Goal: Task Accomplishment & Management: Complete application form

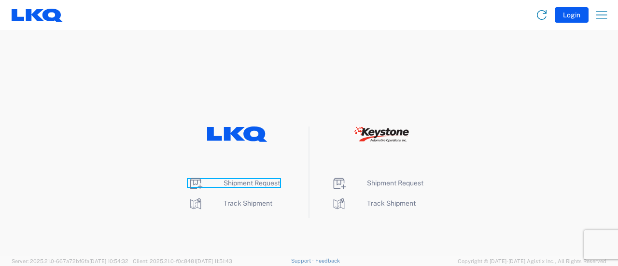
click at [244, 180] on span "Shipment Request" at bounding box center [251, 183] width 56 height 8
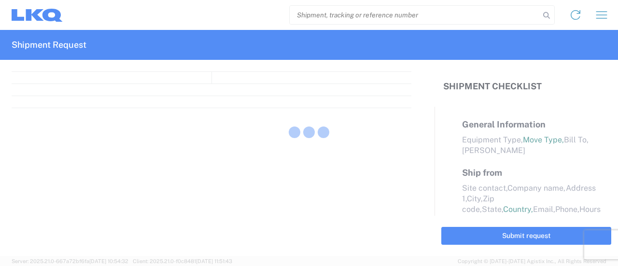
select select "FULL"
select select "LBS"
select select "IN"
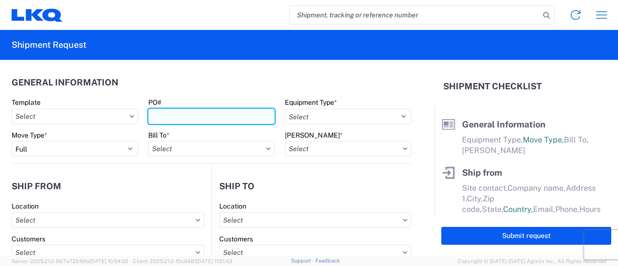
click at [197, 119] on input "PO#" at bounding box center [211, 116] width 126 height 15
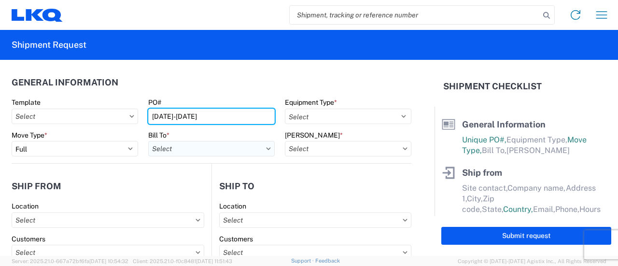
type input "[DATE]-[DATE]"
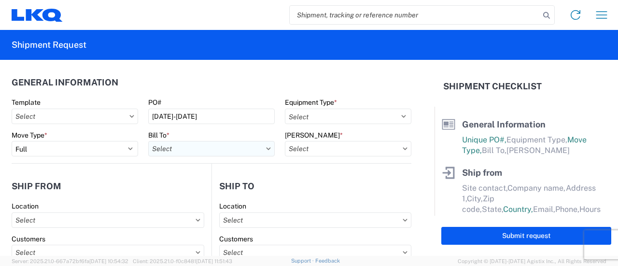
click at [261, 150] on input "text" at bounding box center [211, 148] width 126 height 15
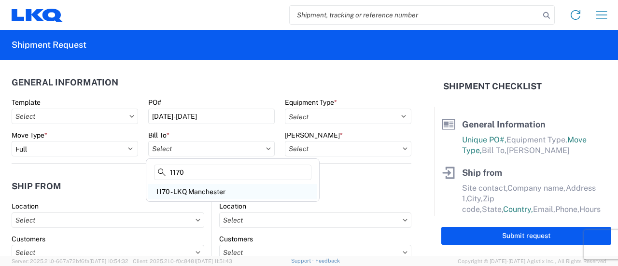
type input "1170"
click at [181, 189] on div "1170 - LKQ Manchester" at bounding box center [232, 191] width 169 height 15
type input "1170 - LKQ Manchester"
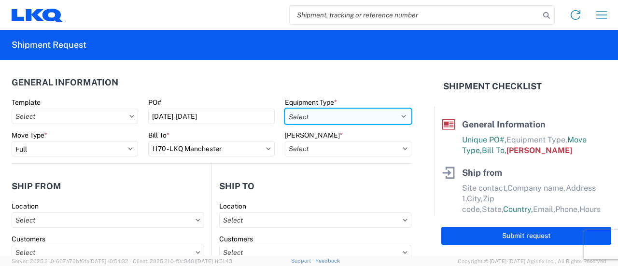
click at [394, 115] on select "Select 53’ Dry Van Flatbed Dropdeck (van) Lowboy (flatbed) Rail" at bounding box center [348, 116] width 126 height 15
select select "STDV"
click at [285, 109] on select "Select 53’ Dry Van Flatbed Dropdeck (van) Lowboy (flatbed) Rail" at bounding box center [348, 116] width 126 height 15
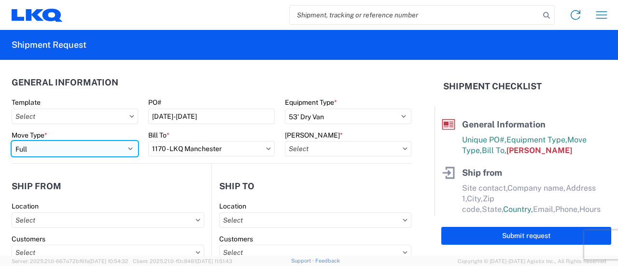
click at [129, 148] on select "Select Full Partial TL" at bounding box center [75, 148] width 126 height 15
select select "PARTIAL_TL"
click at [12, 141] on select "Select Full Partial TL" at bounding box center [75, 148] width 126 height 15
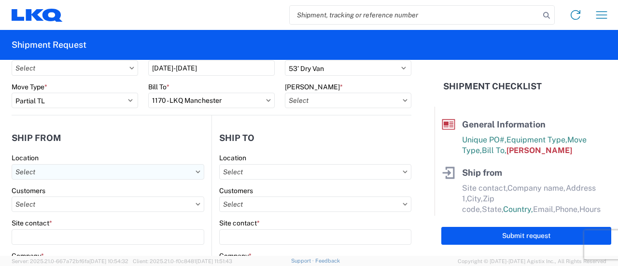
click at [89, 173] on input "text" at bounding box center [108, 171] width 193 height 15
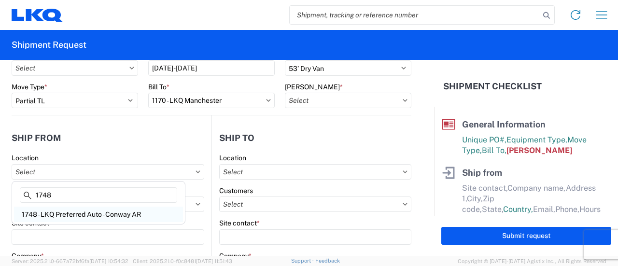
type input "1748"
click at [73, 213] on div "1748 - LKQ Preferred Auto - Conway AR" at bounding box center [98, 214] width 169 height 15
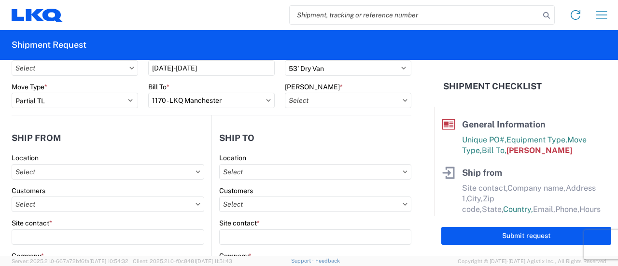
type input "1748 - LKQ Preferred Auto - Conway AR"
type input "LKQ Corporation"
type input "[STREET_ADDRESS]"
type input "[PERSON_NAME]"
type input "72032"
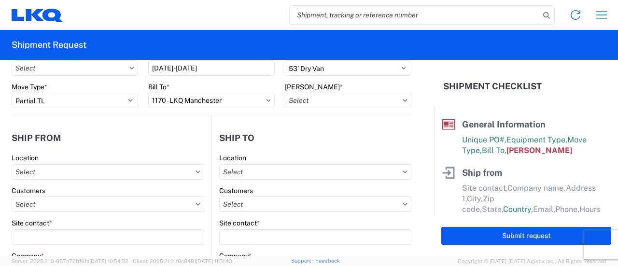
select select "AR"
select select "US"
type input "08:00"
type input "17:00"
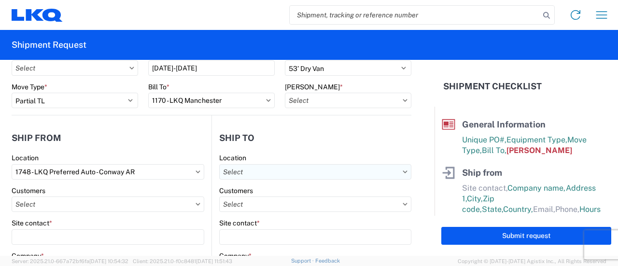
click at [389, 172] on input "text" at bounding box center [315, 171] width 192 height 15
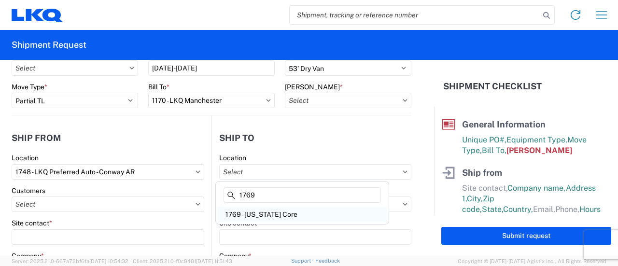
type input "1769"
click at [267, 214] on div "1769 - [US_STATE] Core" at bounding box center [302, 214] width 169 height 15
type input "1769 - [US_STATE] Core"
type input "LKQ Corporation"
type input "[STREET_ADDRESS][PERSON_NAME]"
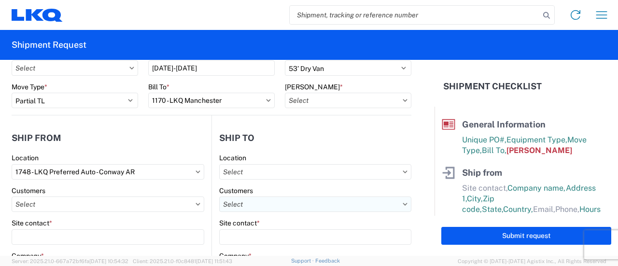
type input "[GEOGRAPHIC_DATA]"
type input "91761"
select select "US"
type input "[PHONE_NUMBER]"
select select
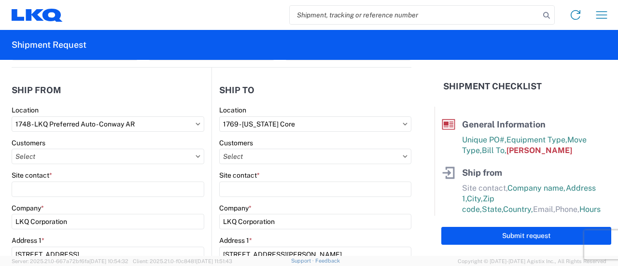
scroll to position [97, 0]
click at [188, 124] on input "1748 - LKQ Preferred Auto - Conway AR" at bounding box center [108, 123] width 193 height 15
type input "1170"
click at [62, 161] on div "1170 - LKQ Manchester" at bounding box center [98, 165] width 169 height 15
type input "1170 - LKQ Manchester"
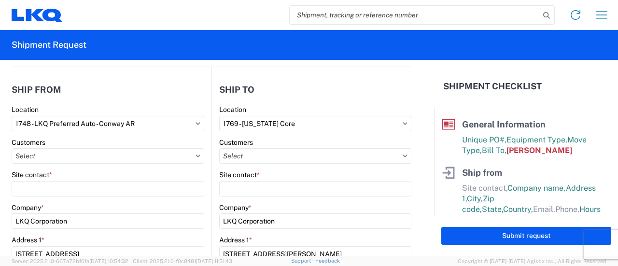
type input "[STREET_ADDRESS]"
type input "[GEOGRAPHIC_DATA]"
type input "37355"
select select "TN"
type input "[PHONE_NUMBER]"
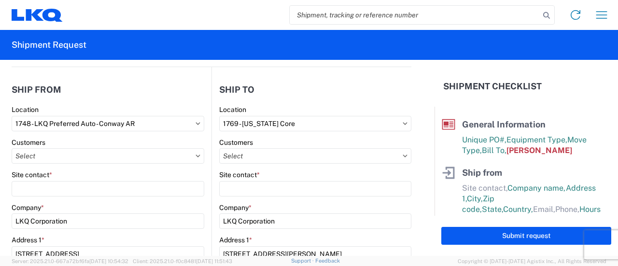
type input "07:00"
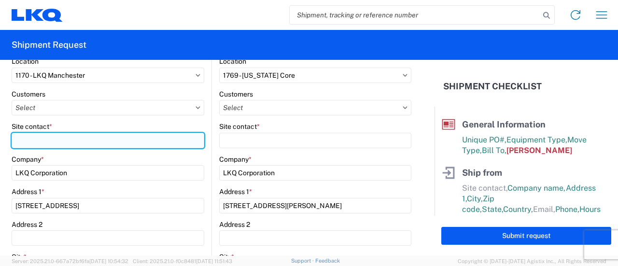
click at [53, 138] on input "Site contact *" at bounding box center [108, 140] width 193 height 15
type input "c"
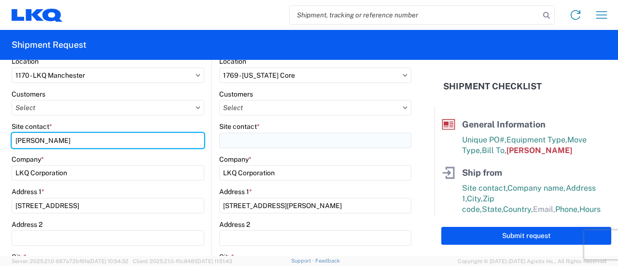
type input "[PERSON_NAME]"
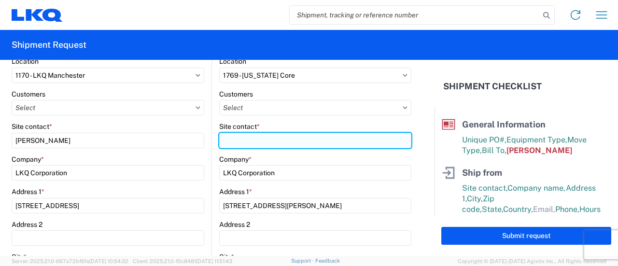
click at [233, 142] on input "Site contact *" at bounding box center [315, 140] width 192 height 15
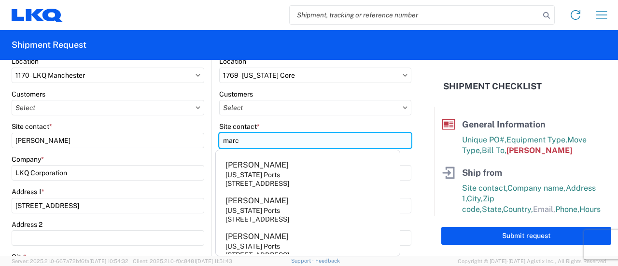
click at [281, 142] on input "marc" at bounding box center [315, 140] width 192 height 15
type input "marc"
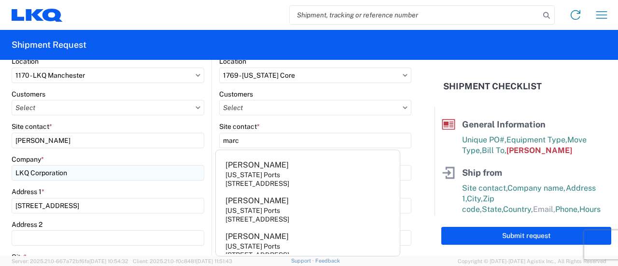
click at [200, 175] on main "1170 Location 1170 - LKQ Manchester Customers Site contact * Cody Company * LKQ…" at bounding box center [112, 269] width 200 height 424
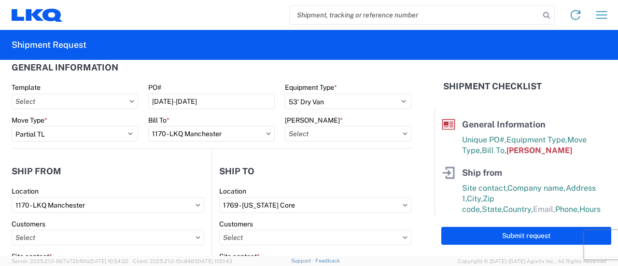
scroll to position [0, 0]
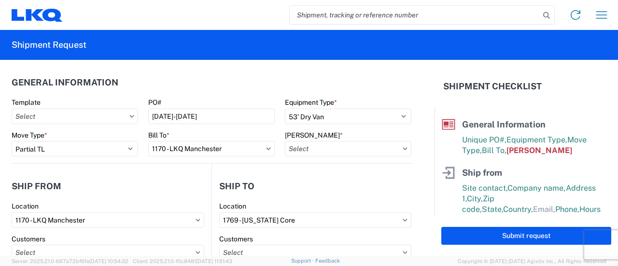
click at [402, 149] on icon at bounding box center [404, 148] width 4 height 2
click at [379, 145] on input "text" at bounding box center [348, 148] width 126 height 15
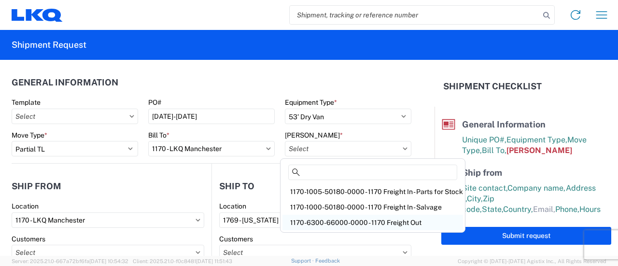
click at [343, 225] on div "1170-6300-66000-0000 - 1170 Freight Out" at bounding box center [372, 222] width 180 height 15
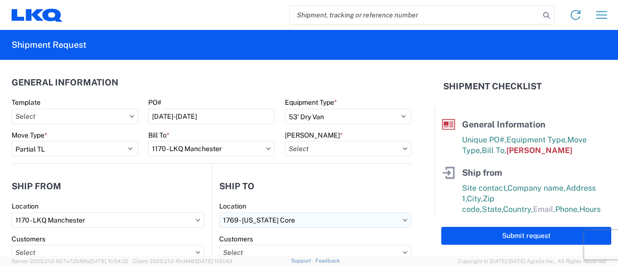
type input "1170-6300-66000-0000 - 1170 Freight Out"
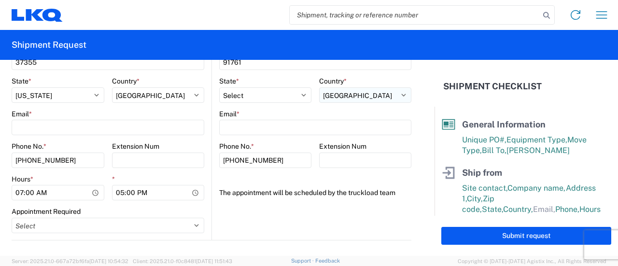
scroll to position [386, 0]
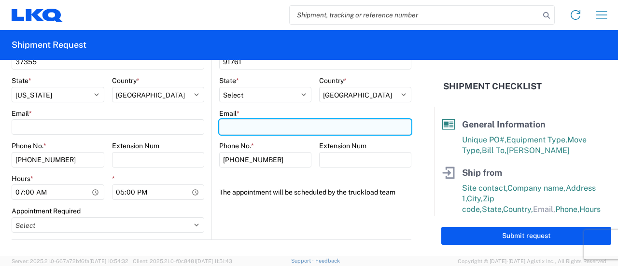
click at [242, 124] on input "Email *" at bounding box center [315, 126] width 192 height 15
type input "[EMAIL_ADDRESS][DOMAIN_NAME]"
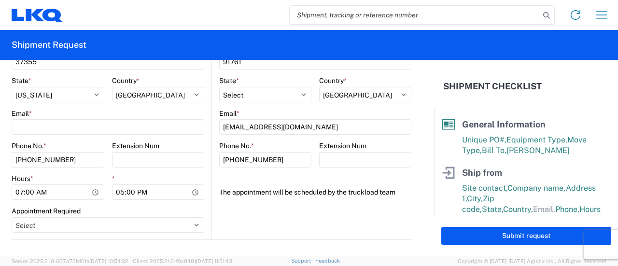
click at [396, 41] on agx-form-header "Shipment Request" at bounding box center [309, 45] width 618 height 30
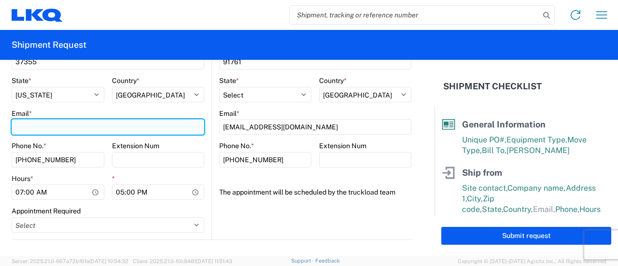
click at [50, 122] on input "Email *" at bounding box center [108, 126] width 193 height 15
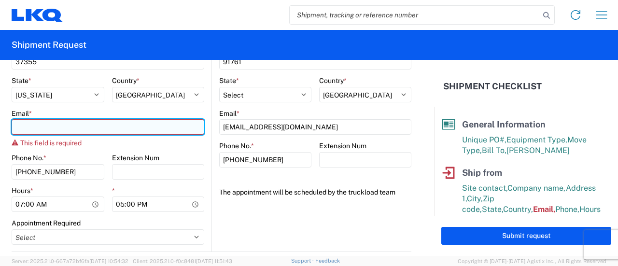
click at [101, 130] on input "Email *" at bounding box center [108, 126] width 193 height 15
paste input "[EMAIL_ADDRESS][DOMAIN_NAME]"
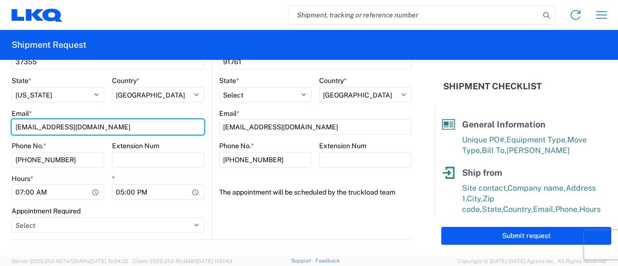
type input "[EMAIL_ADDRESS][DOMAIN_NAME]"
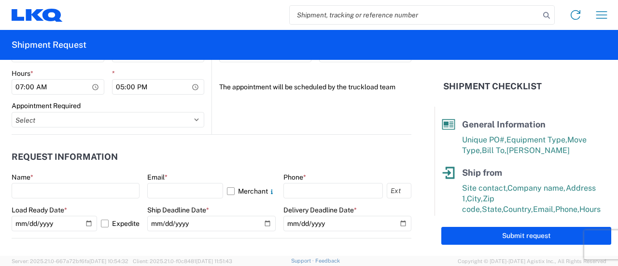
scroll to position [579, 0]
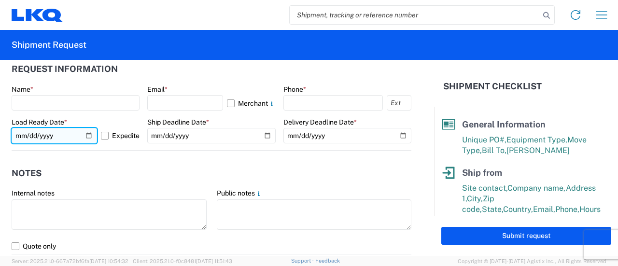
click at [84, 137] on input "[DATE]" at bounding box center [54, 135] width 85 height 15
type input "[DATE]"
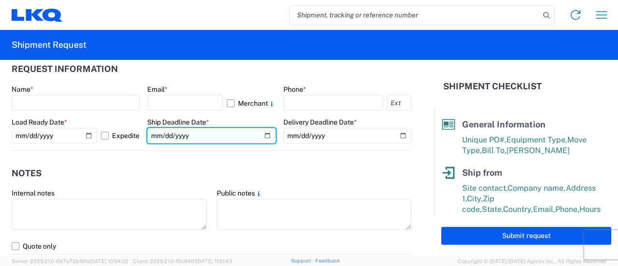
click at [263, 134] on input "date" at bounding box center [211, 135] width 128 height 15
type input "[DATE]"
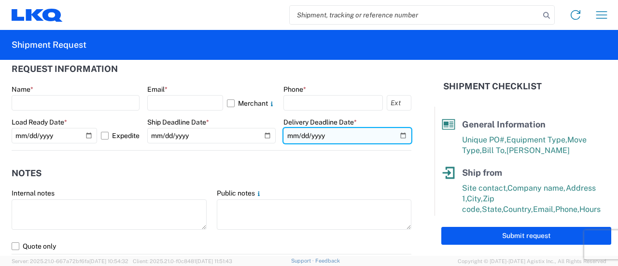
click at [386, 136] on input "date" at bounding box center [347, 135] width 128 height 15
click at [394, 133] on input "date" at bounding box center [347, 135] width 128 height 15
type input "[DATE]"
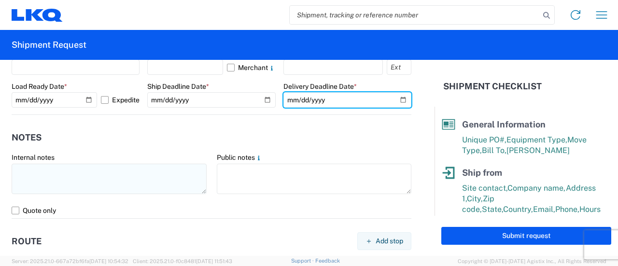
scroll to position [627, 0]
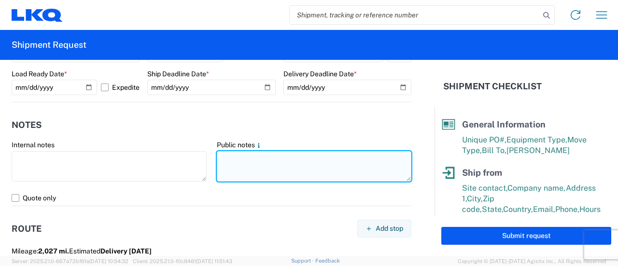
click at [260, 152] on textarea at bounding box center [314, 166] width 195 height 30
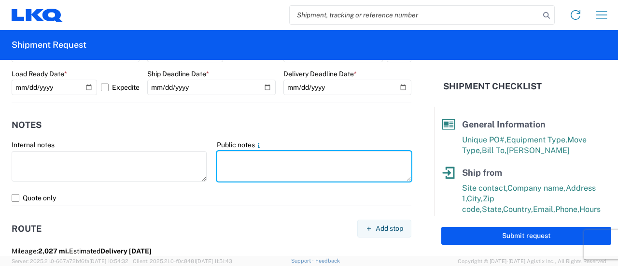
paste textarea "CLASS 9 UN3480 LI-ION BATTERY EMERGENCY # [PHONE_NUMBER] No Hazmat License Requ…"
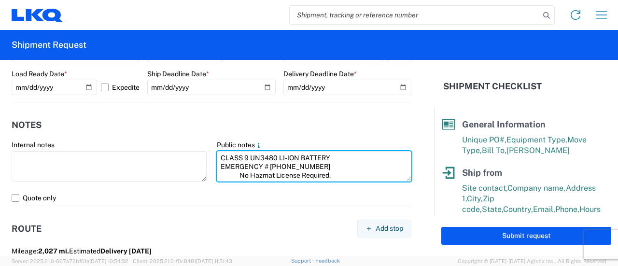
scroll to position [15, 0]
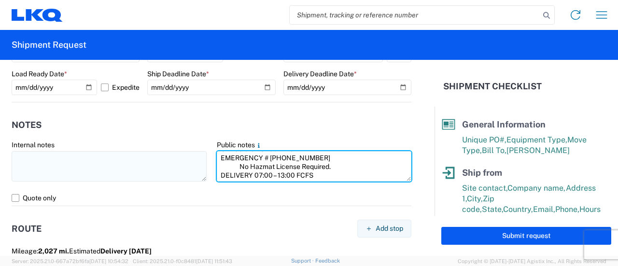
drag, startPoint x: 318, startPoint y: 167, endPoint x: 195, endPoint y: 172, distance: 122.7
click at [190, 171] on div "Internal notes Public notes CLASS 9 UN3480 LI-ION BATTERY EMERGENCY # [PHONE_NU…" at bounding box center [212, 165] width 410 height 50
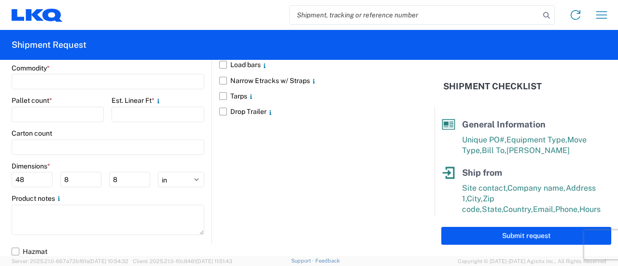
scroll to position [1016, 0]
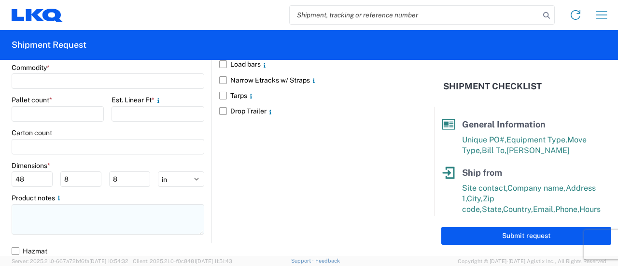
type textarea "CLASS 9 UN3480 LI-ION BATTERY EMERGENCY # [PHONE_NUMBER] No Hazmat License Requ…"
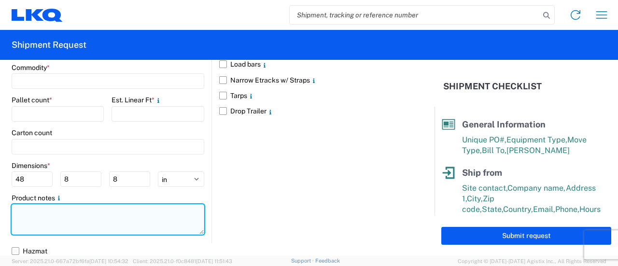
click at [50, 209] on textarea at bounding box center [108, 219] width 193 height 30
paste textarea "CLASS 9 UN3480 LI-ION BATTERY EMERGENCY # [PHONE_NUMBER] No Hazmat License Requ…"
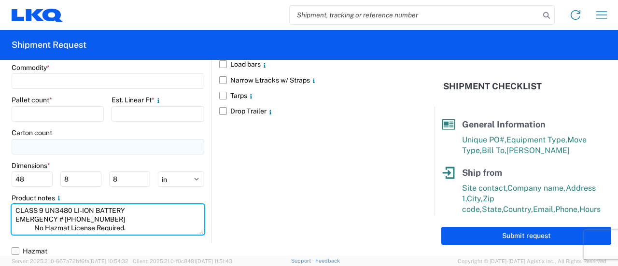
scroll to position [823, 0]
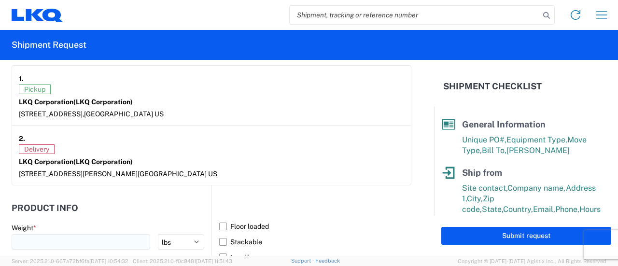
type textarea "CLASS 9 UN3480 LI-ION BATTERY EMERGENCY # [PHONE_NUMBER] No Hazmat License Requ…"
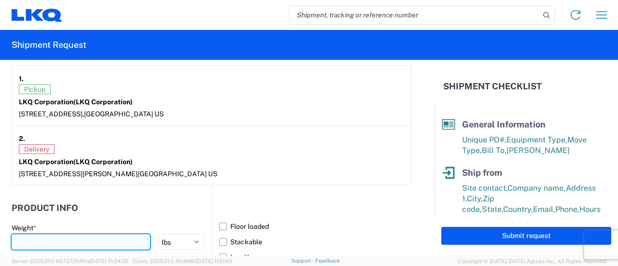
click at [71, 240] on input "number" at bounding box center [81, 241] width 138 height 15
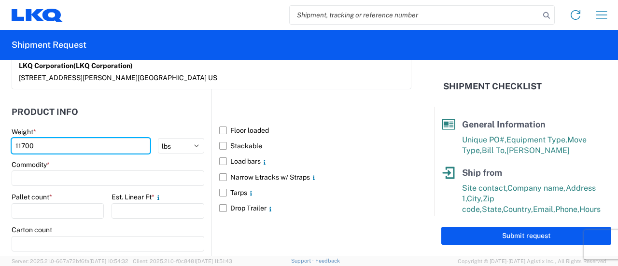
scroll to position [920, 0]
type input "11700"
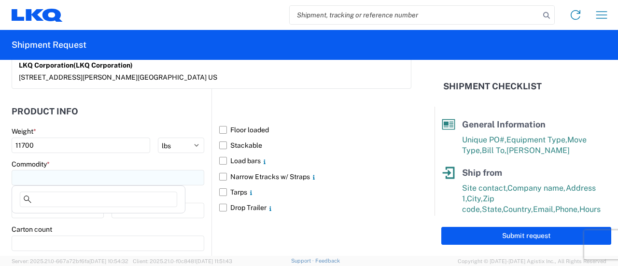
click at [48, 170] on input at bounding box center [108, 177] width 193 height 15
click at [43, 173] on input at bounding box center [108, 177] width 193 height 15
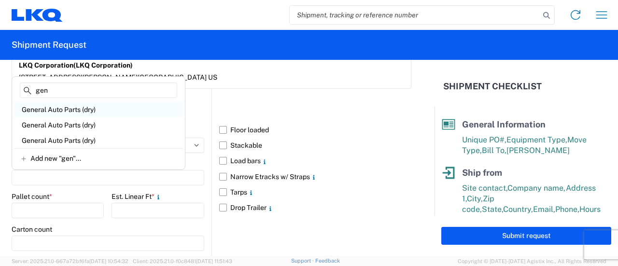
type input "gen"
click at [78, 108] on div "General Auto Parts (dry)" at bounding box center [98, 109] width 169 height 15
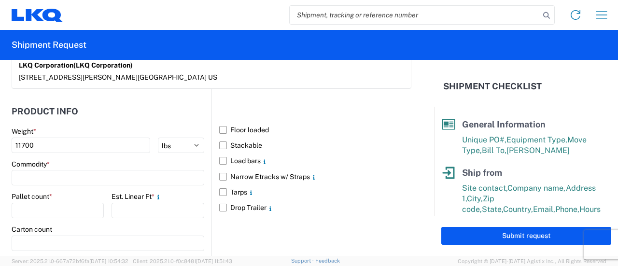
type input "General Auto Parts (dry)"
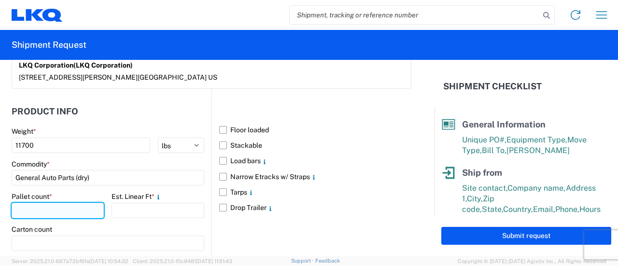
click at [54, 207] on input "number" at bounding box center [58, 210] width 92 height 15
type input "4"
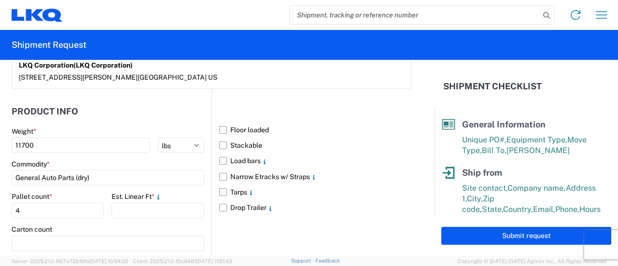
click at [196, 221] on agx-form-control-wrapper-v2 "Est. Linear Ft *" at bounding box center [157, 208] width 92 height 33
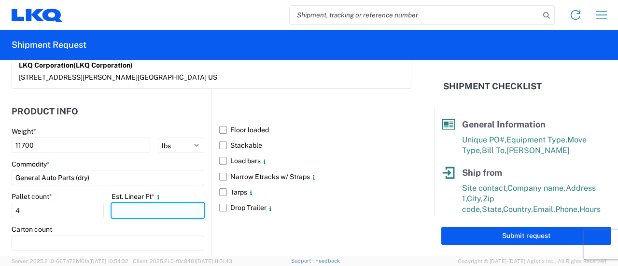
click at [167, 207] on input "number" at bounding box center [157, 210] width 92 height 15
type input "1"
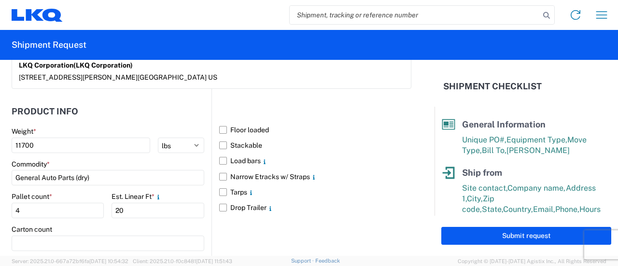
click at [238, 229] on div "Floor loaded Stackable Load bars Narrow Etracks w/ Straps Tarps Drop Trailer" at bounding box center [311, 214] width 200 height 251
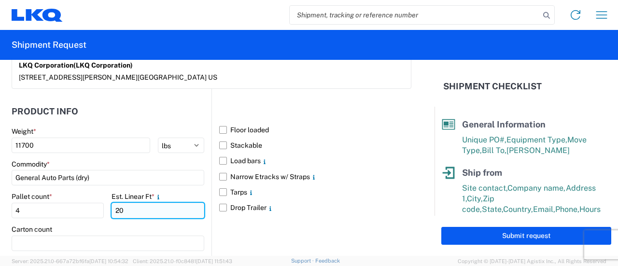
click at [124, 210] on input "20" at bounding box center [157, 210] width 92 height 15
type input "24"
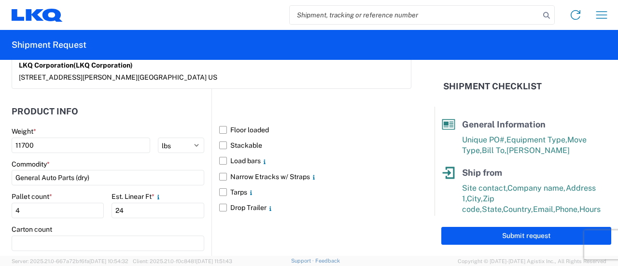
click at [214, 226] on div "Floor loaded Stackable Load bars Narrow Etracks w/ Straps Tarps Drop Trailer" at bounding box center [311, 214] width 200 height 251
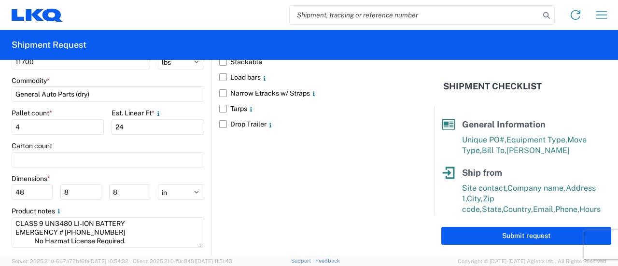
scroll to position [1016, 0]
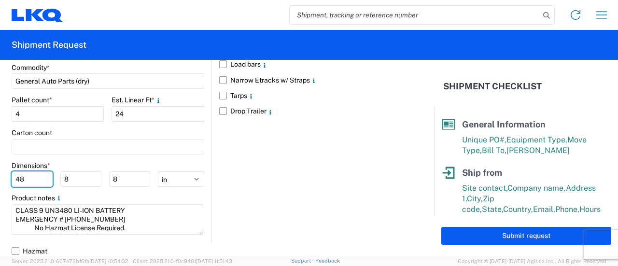
drag, startPoint x: 20, startPoint y: 175, endPoint x: 0, endPoint y: 179, distance: 20.1
click at [0, 179] on form "General Information Template PO# [DATE]-[DATE] Equipment Type * Select 53’ Dry …" at bounding box center [217, 158] width 434 height 196
type input "72"
drag, startPoint x: 79, startPoint y: 177, endPoint x: 55, endPoint y: 175, distance: 24.2
click at [55, 175] on div "72 8 8" at bounding box center [81, 178] width 138 height 15
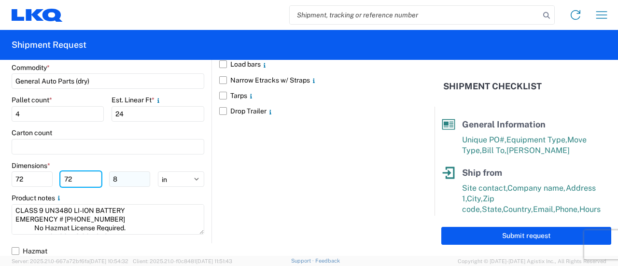
type input "72"
click at [130, 179] on input "8" at bounding box center [129, 178] width 41 height 15
type input "36"
click at [131, 152] on main "Weight * 11700 kgs lbs Commodity * General Auto Parts (dry) Pallet count * 4 Es…" at bounding box center [112, 136] width 200 height 213
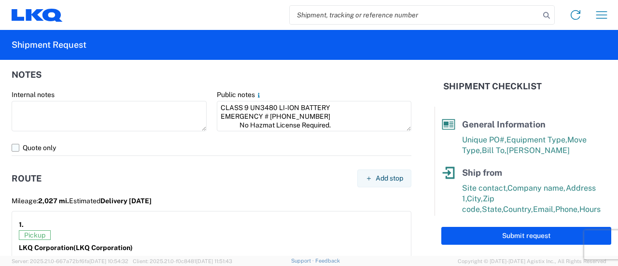
scroll to position [630, 0]
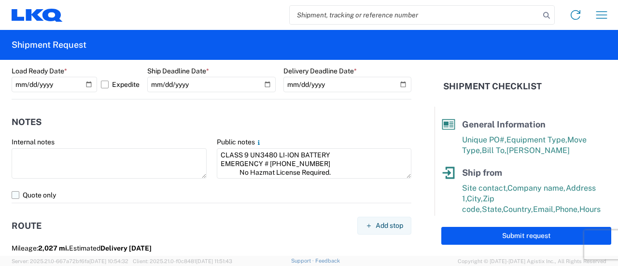
click at [17, 195] on label "Quote only" at bounding box center [212, 194] width 400 height 15
click at [0, 0] on input "Quote only" at bounding box center [0, 0] width 0 height 0
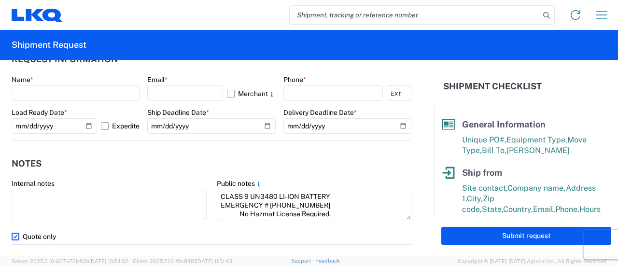
scroll to position [534, 0]
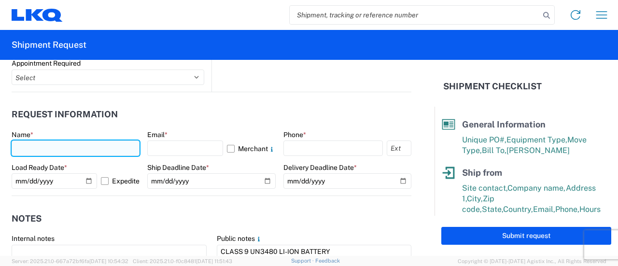
click at [45, 147] on input "text" at bounding box center [76, 147] width 128 height 15
type input "[PERSON_NAME]"
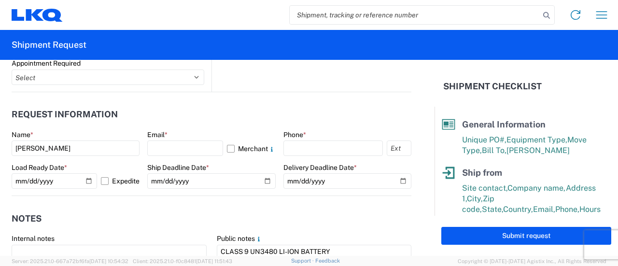
type input "LKQ [US_STATE] CORE"
type input "[STREET_ADDRESS]"
type input "[GEOGRAPHIC_DATA]"
type input "91730"
type input "9082082658"
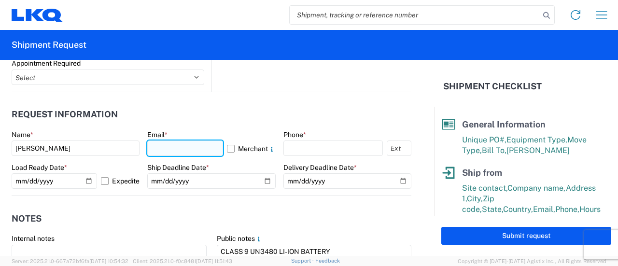
drag, startPoint x: 165, startPoint y: 147, endPoint x: 162, endPoint y: 154, distance: 7.2
click at [165, 147] on input "text" at bounding box center [184, 147] width 75 height 15
type input "[EMAIL_ADDRESS][DOMAIN_NAME]"
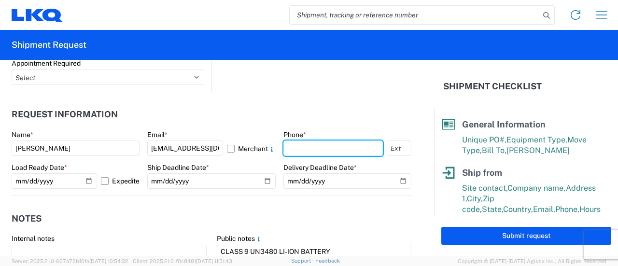
type input "9082082658"
click at [175, 99] on agx-request-info "Request Information Name * [PERSON_NAME] Email * [EMAIL_ADDRESS][DOMAIN_NAME] M…" at bounding box center [212, 144] width 400 height 104
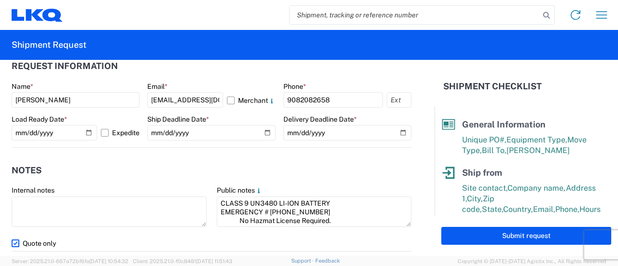
scroll to position [292, 0]
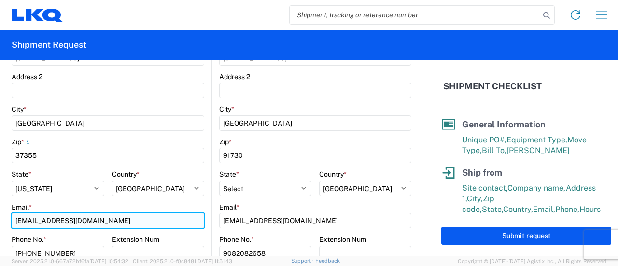
click at [20, 219] on input "[EMAIL_ADDRESS][DOMAIN_NAME]" at bounding box center [108, 220] width 193 height 15
drag, startPoint x: 19, startPoint y: 220, endPoint x: 25, endPoint y: 225, distance: 8.2
click at [19, 222] on input "[EMAIL_ADDRESS][DOMAIN_NAME]" at bounding box center [108, 220] width 193 height 15
type input "[PERSON_NAME][EMAIL_ADDRESS][DOMAIN_NAME]"
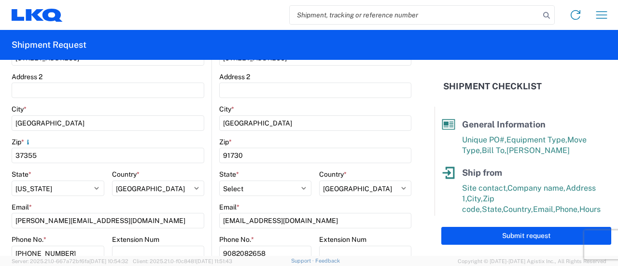
click at [230, 39] on agx-form-header "Shipment Request" at bounding box center [309, 45] width 618 height 30
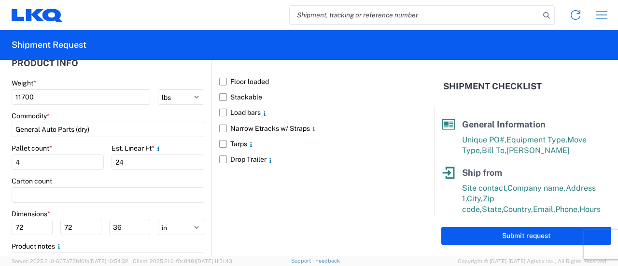
scroll to position [1016, 0]
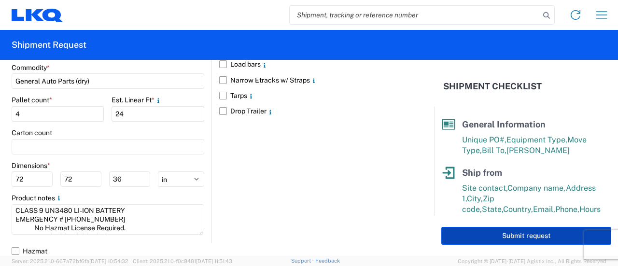
click at [514, 237] on button "Submit request" at bounding box center [526, 236] width 170 height 18
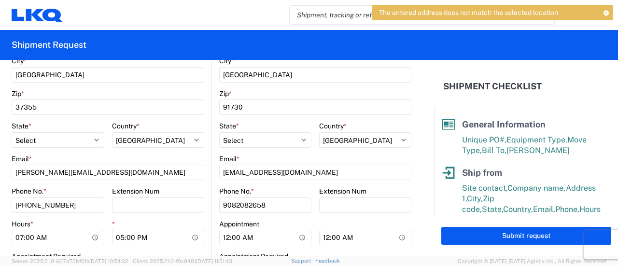
scroll to position [196, 0]
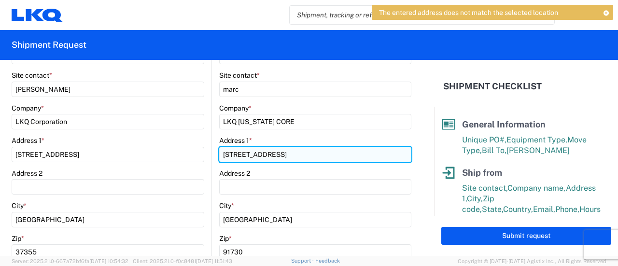
click at [315, 156] on input "[STREET_ADDRESS]" at bounding box center [315, 154] width 192 height 15
type input "[STREET_ADDRESS][PERSON_NAME]"
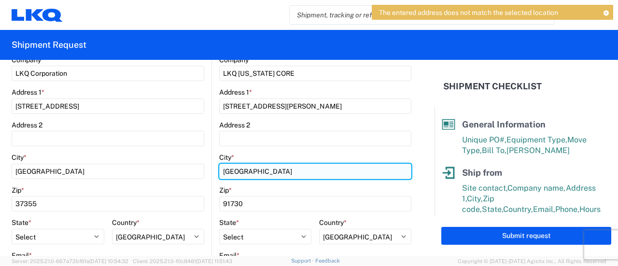
click at [307, 168] on input "[GEOGRAPHIC_DATA]" at bounding box center [315, 171] width 192 height 15
type input "[GEOGRAPHIC_DATA]"
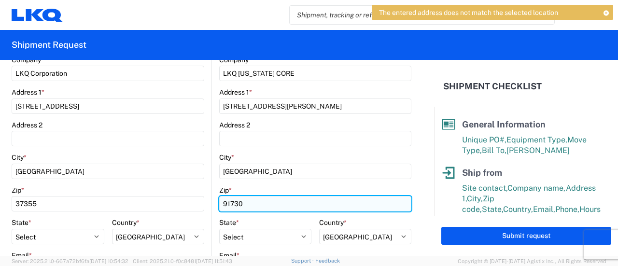
click at [253, 201] on input "91730" at bounding box center [315, 203] width 192 height 15
type input "91761"
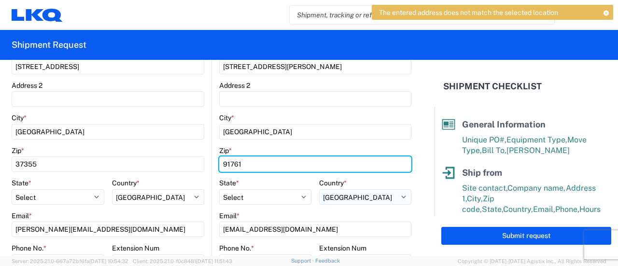
scroll to position [292, 0]
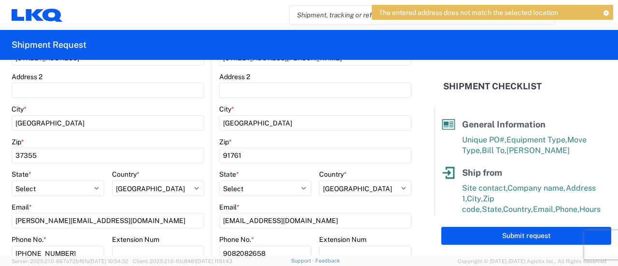
click at [422, 209] on form "General Information Template PO# [DATE]-[DATE] Equipment Type * Select 53’ Dry …" at bounding box center [217, 158] width 434 height 196
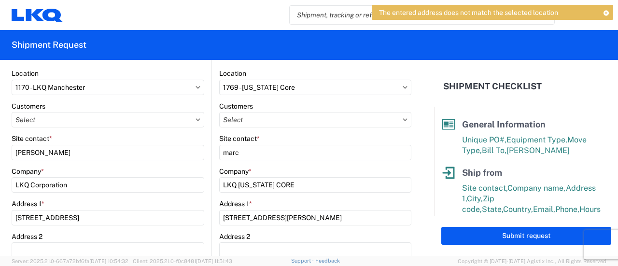
scroll to position [148, 0]
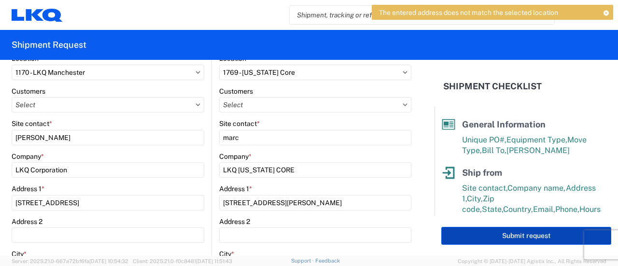
click at [510, 235] on button "Submit request" at bounding box center [526, 236] width 170 height 18
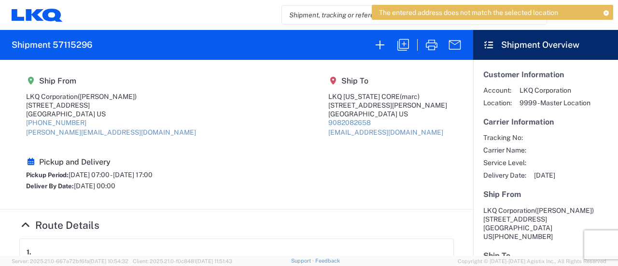
click at [605, 12] on icon at bounding box center [605, 12] width 7 height 5
